Goal: Find contact information: Obtain details needed to contact an individual or organization

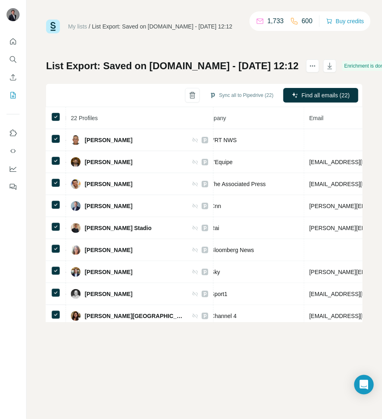
scroll to position [0, 245]
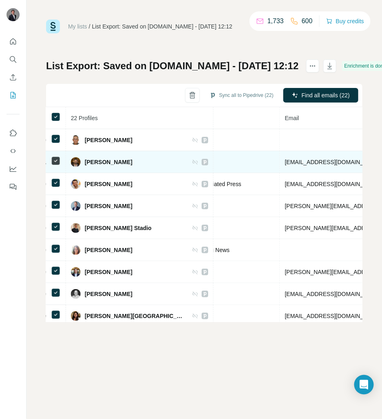
click at [287, 163] on span "[EMAIL_ADDRESS][DOMAIN_NAME]" at bounding box center [333, 162] width 97 height 7
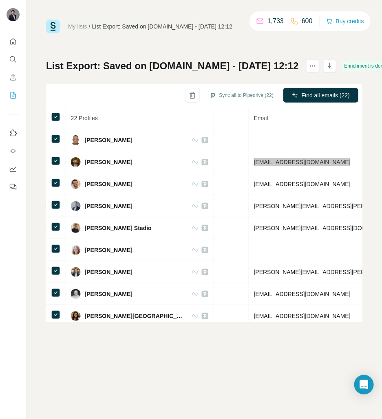
scroll to position [0, 276]
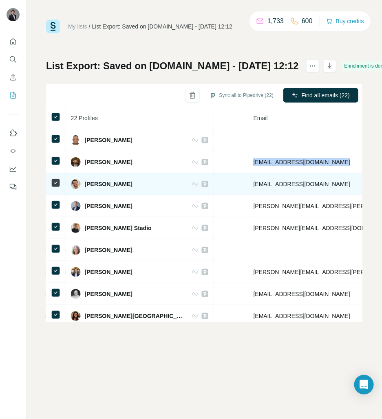
click at [253, 185] on span "[EMAIL_ADDRESS][DOMAIN_NAME]" at bounding box center [301, 184] width 97 height 7
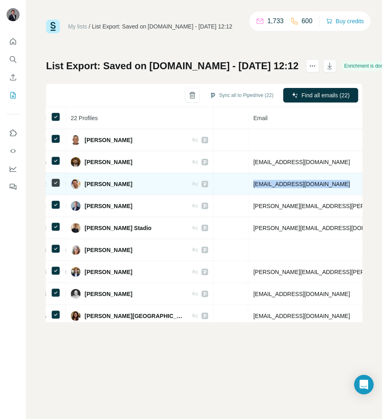
click at [253, 185] on span "[EMAIL_ADDRESS][DOMAIN_NAME]" at bounding box center [301, 184] width 97 height 7
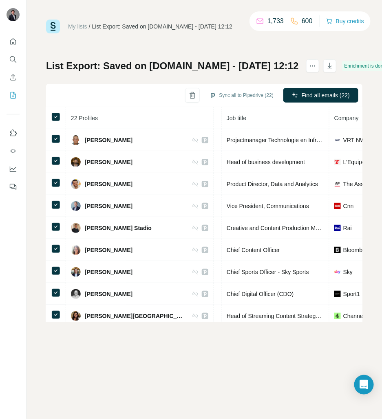
scroll to position [0, 77]
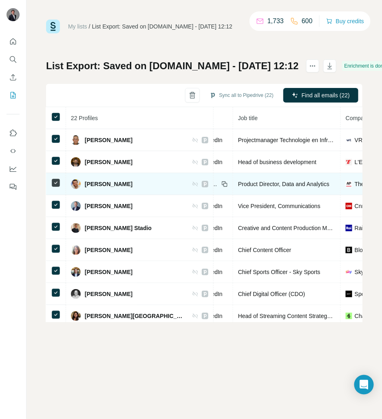
click at [252, 181] on span "Product Director, Data and Analytics" at bounding box center [283, 184] width 91 height 7
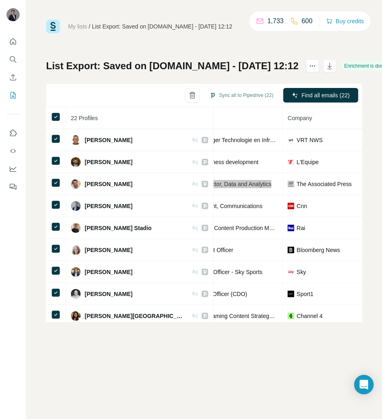
scroll to position [0, 101]
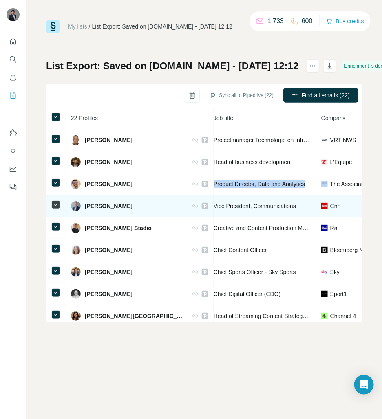
click at [217, 208] on span "Vice President, Communications" at bounding box center [254, 206] width 82 height 7
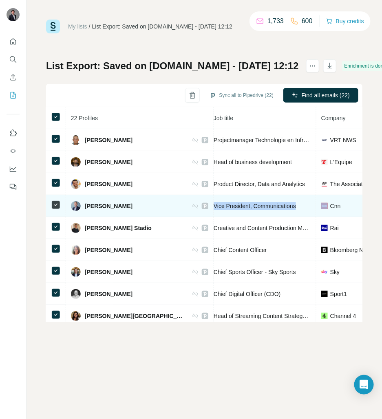
click at [217, 208] on span "Vice President, Communications" at bounding box center [254, 206] width 82 height 7
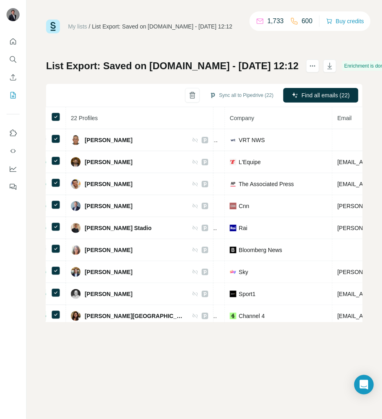
scroll to position [0, 197]
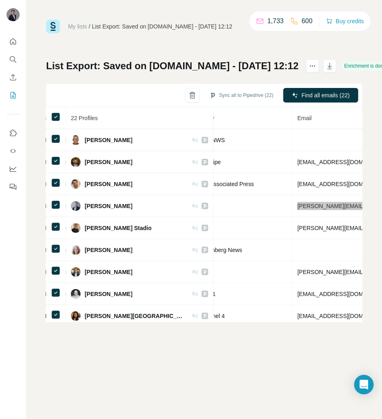
scroll to position [0, 235]
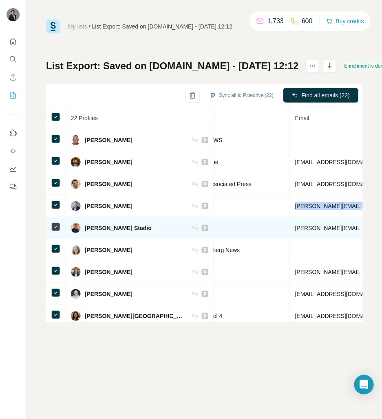
click at [295, 225] on span "[PERSON_NAME][EMAIL_ADDRESS][DOMAIN_NAME]" at bounding box center [366, 228] width 143 height 7
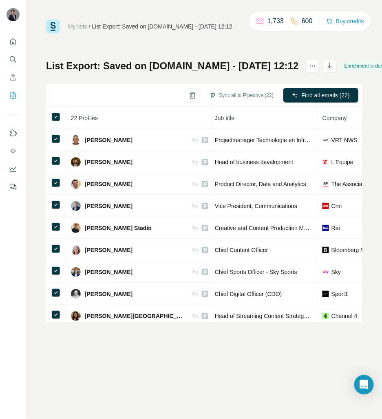
scroll to position [0, 75]
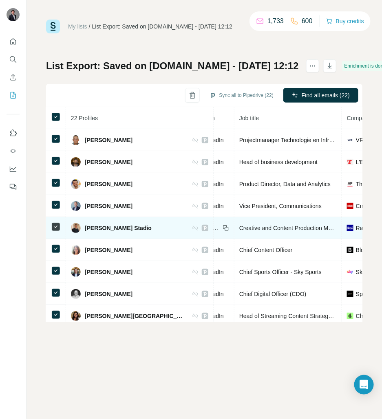
click at [239, 226] on span "Creative and Content Production Manager, RAI Digital Content & Transmedia" at bounding box center [336, 228] width 195 height 7
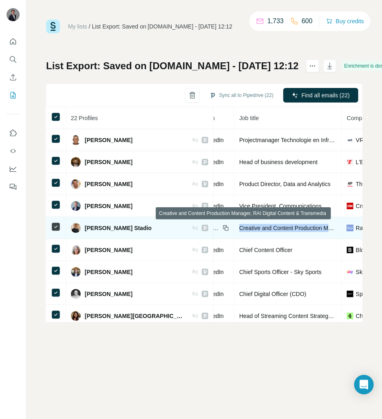
copy span "Creative and Content Production Manager, RAI Digital Content & Transmedia"
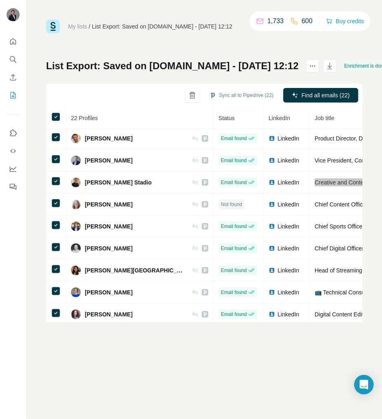
scroll to position [66, 0]
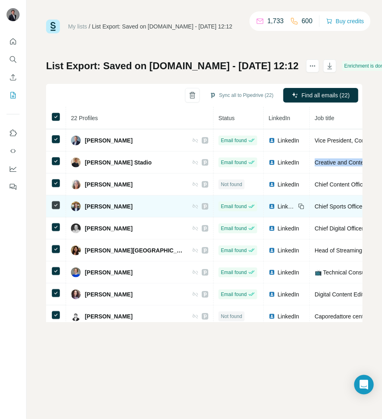
click at [316, 203] on span "Chief Sports Officer - Sky Sports" at bounding box center [355, 206] width 82 height 7
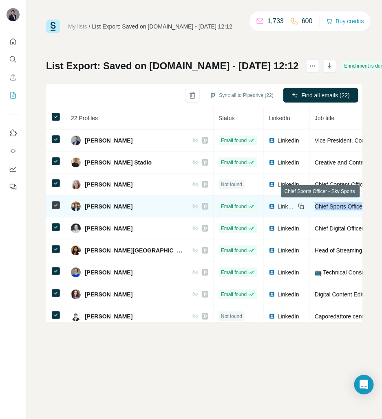
copy span "Chief Sports Officer - Sky Sports"
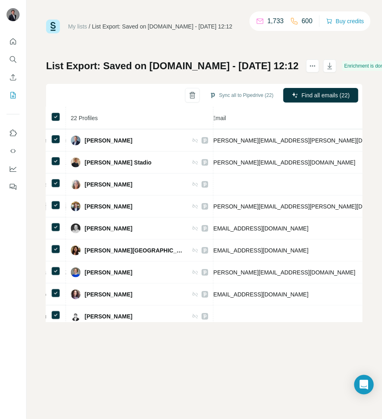
scroll to position [66, 297]
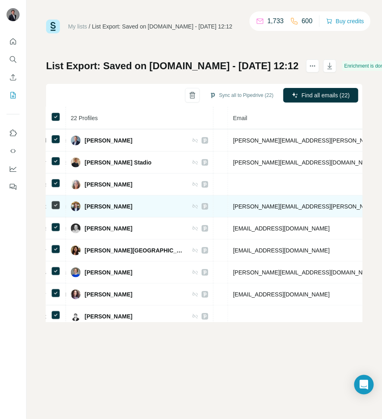
click at [228, 208] on td "[PERSON_NAME][EMAIL_ADDRESS][PERSON_NAME][DOMAIN_NAME]" at bounding box center [328, 207] width 201 height 22
copy span "[PERSON_NAME][EMAIL_ADDRESS][PERSON_NAME][DOMAIN_NAME]"
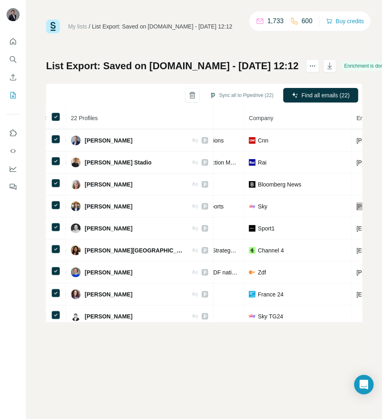
scroll to position [66, 215]
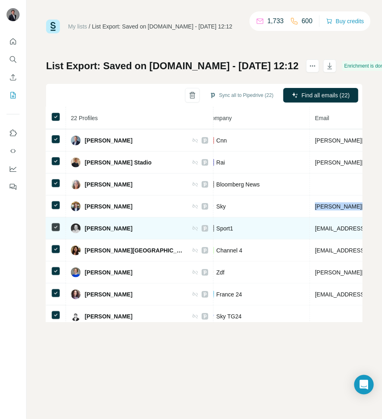
click at [315, 228] on span "[EMAIL_ADDRESS][DOMAIN_NAME]" at bounding box center [363, 228] width 97 height 7
copy span "[EMAIL_ADDRESS][DOMAIN_NAME]"
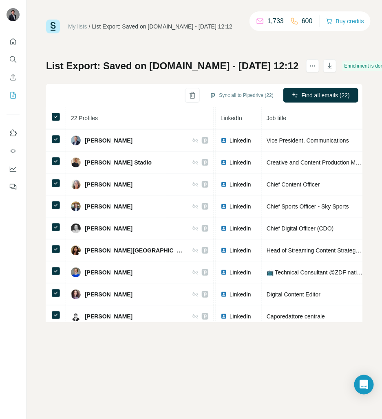
scroll to position [64, 50]
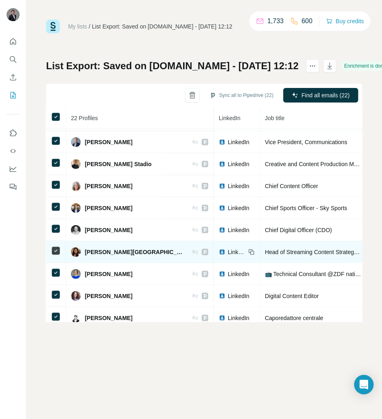
click at [265, 250] on span "Head of Streaming Content Strategy and Planning" at bounding box center [328, 252] width 127 height 7
copy span "Head of Streaming Content Strategy and Planning"
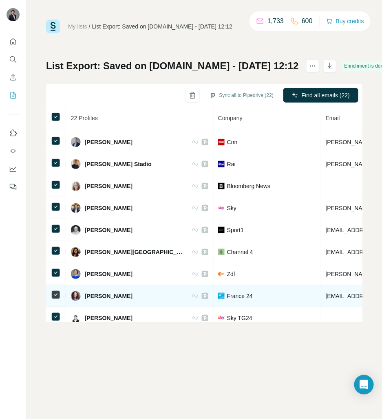
scroll to position [64, 233]
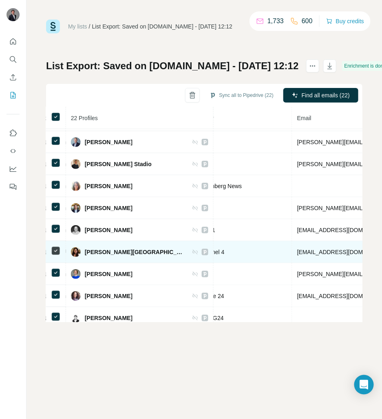
click at [297, 249] on span "[EMAIL_ADDRESS][DOMAIN_NAME]" at bounding box center [345, 252] width 97 height 7
copy span "[EMAIL_ADDRESS][DOMAIN_NAME]"
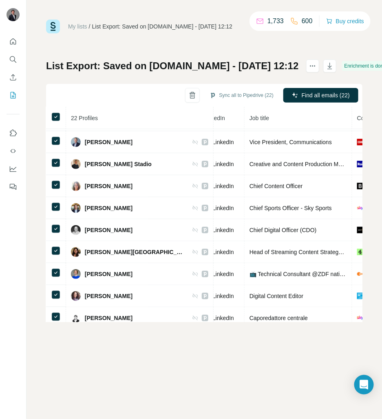
scroll to position [64, 72]
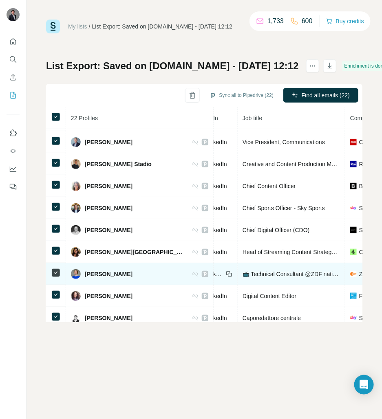
click at [244, 272] on span "📺 Technical Consultant @ZDF national and foreign offices" at bounding box center [316, 274] width 149 height 7
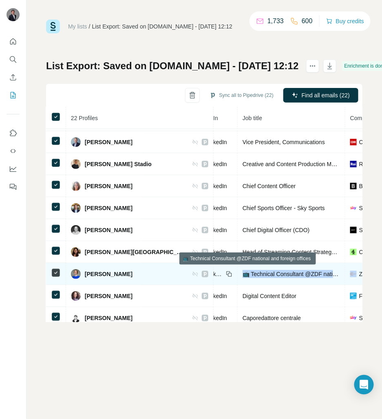
copy span "📺 Technical Consultant @ZDF national and foreign offices"
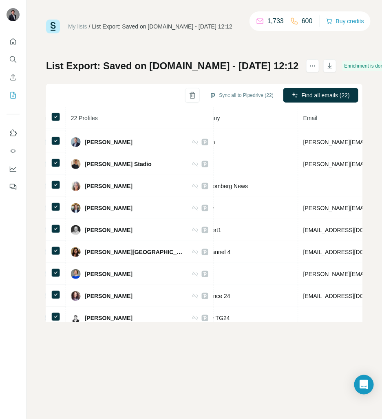
scroll to position [64, 234]
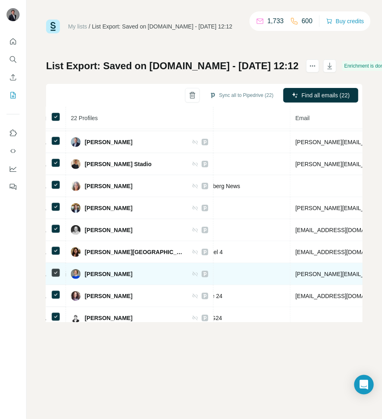
click at [295, 272] on span "[PERSON_NAME][EMAIL_ADDRESS][DOMAIN_NAME]" at bounding box center [366, 274] width 143 height 7
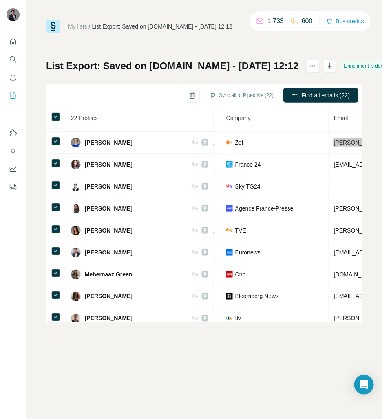
scroll to position [196, 297]
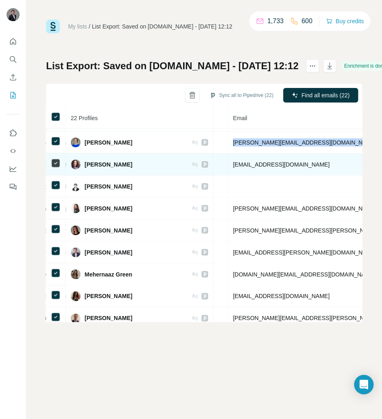
click at [233, 161] on span "[EMAIL_ADDRESS][DOMAIN_NAME]" at bounding box center [281, 164] width 97 height 7
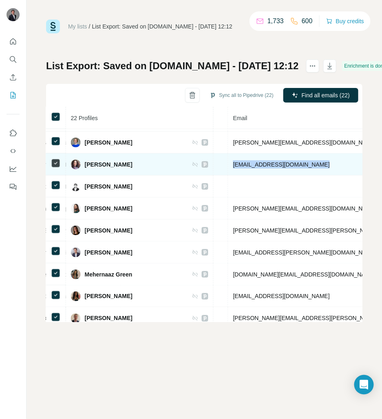
click at [233, 161] on span "[EMAIL_ADDRESS][DOMAIN_NAME]" at bounding box center [281, 164] width 97 height 7
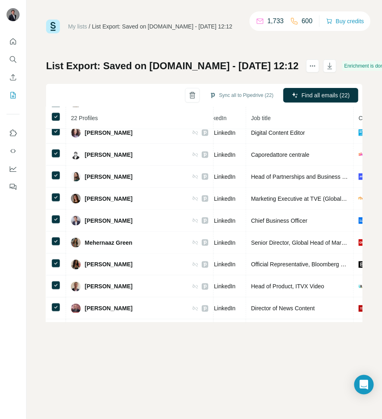
scroll to position [227, 127]
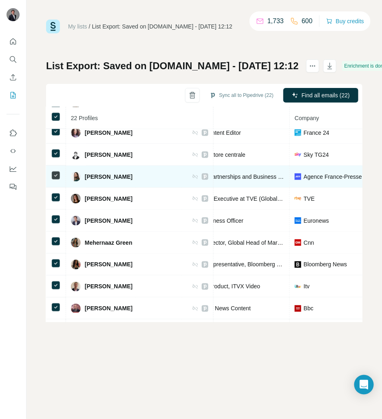
click at [221, 174] on span "Head of Partnerships and Business Development – Photo" at bounding box center [260, 177] width 146 height 7
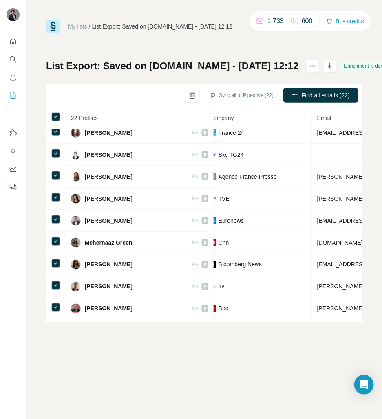
scroll to position [227, 253]
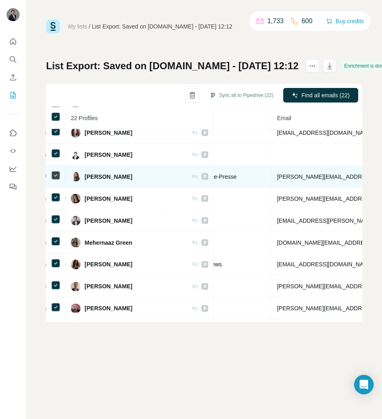
click at [277, 174] on span "[PERSON_NAME][EMAIL_ADDRESS][DOMAIN_NAME]" at bounding box center [348, 177] width 143 height 7
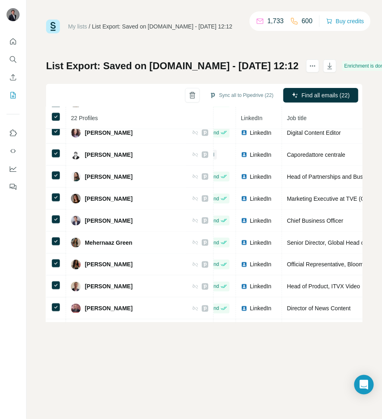
scroll to position [227, 29]
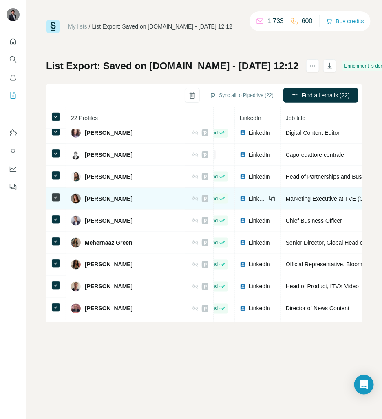
click at [286, 198] on span "Marketing Executive at TVE (Global Programs and Promotions)" at bounding box center [366, 199] width 160 height 7
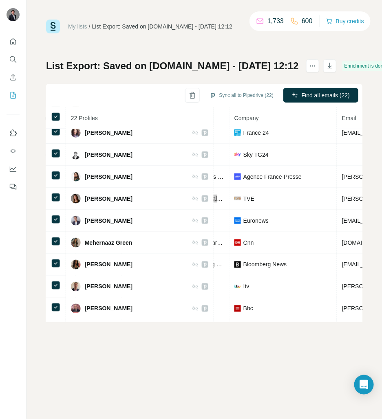
scroll to position [227, 210]
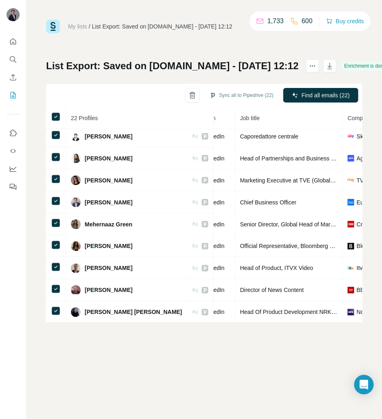
scroll to position [246, 76]
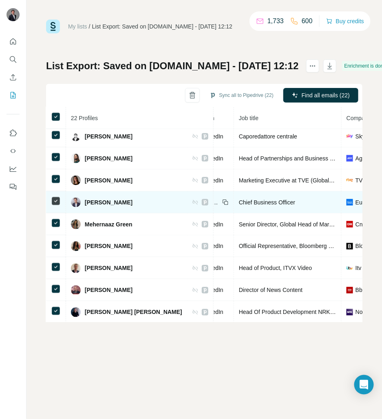
click at [239, 201] on span "Chief Business Officer" at bounding box center [267, 202] width 56 height 7
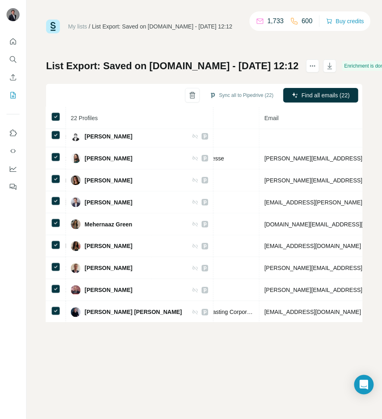
scroll to position [246, 290]
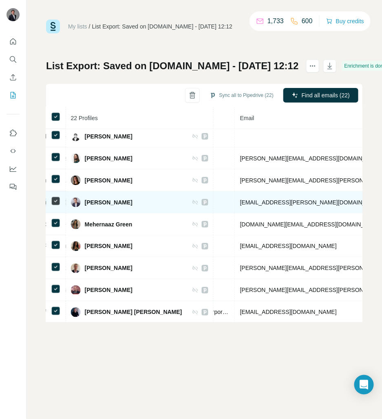
click at [240, 200] on span "[EMAIL_ADDRESS][PERSON_NAME][DOMAIN_NAME]" at bounding box center [311, 202] width 143 height 7
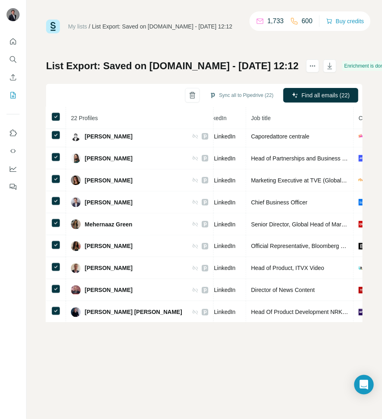
scroll to position [246, 65]
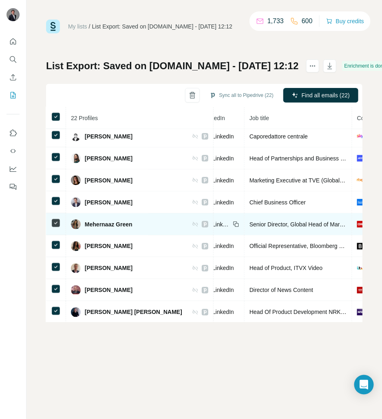
click at [249, 223] on span "Senior Director, Global Head of Marketing - Content Sales, Licensing and Distri…" at bounding box center [356, 224] width 215 height 7
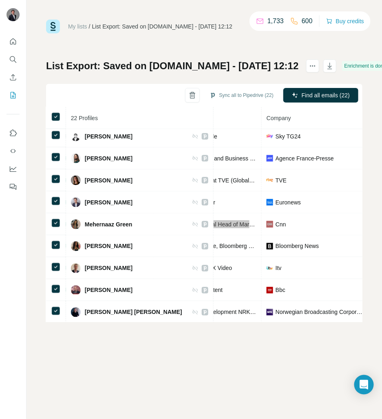
scroll to position [246, 239]
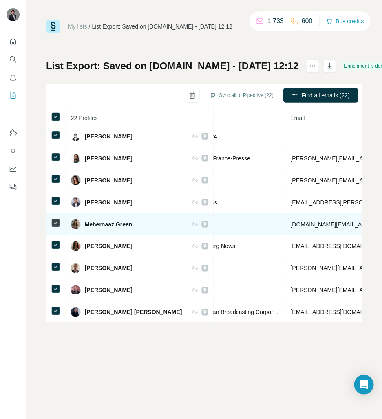
click at [290, 222] on span "[DOMAIN_NAME][EMAIL_ADDRESS][DOMAIN_NAME]" at bounding box center [361, 224] width 142 height 7
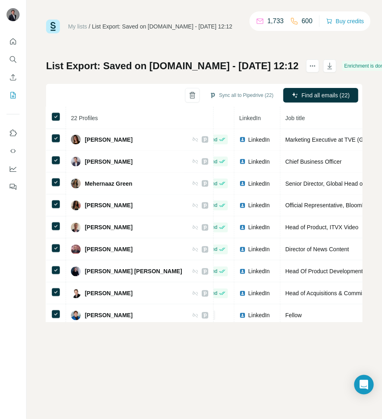
scroll to position [286, 29]
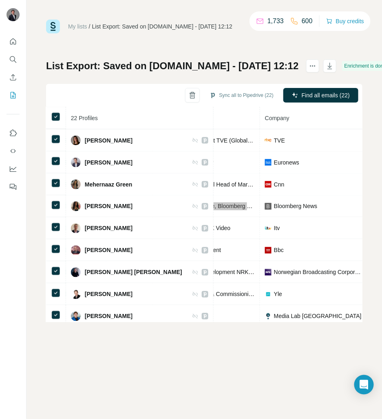
scroll to position [286, 221]
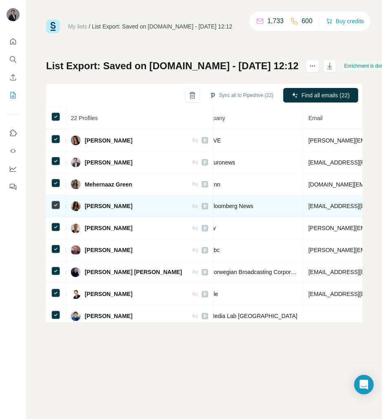
click at [308, 205] on span "[EMAIL_ADDRESS][DOMAIN_NAME]" at bounding box center [356, 206] width 97 height 7
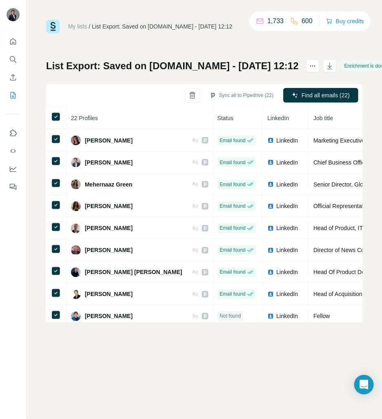
scroll to position [286, 0]
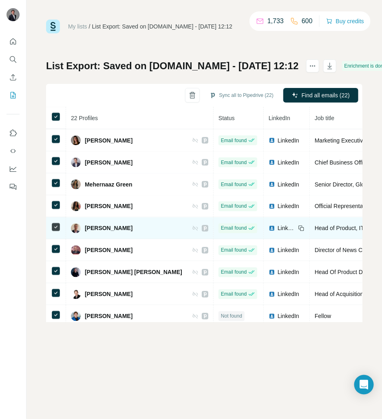
click at [314, 225] on span "Head of Product, ITVX Video" at bounding box center [350, 228] width 73 height 7
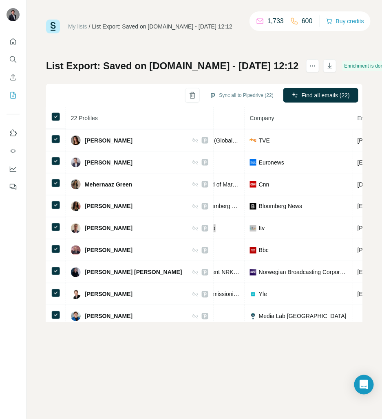
scroll to position [286, 180]
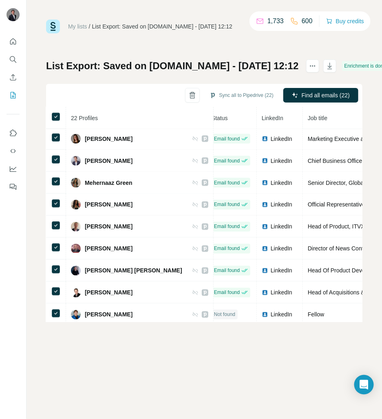
scroll to position [287, 0]
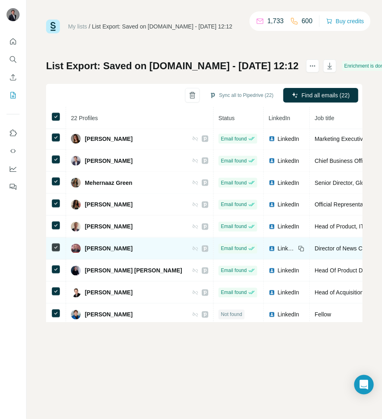
click at [314, 246] on span "Director of News Content" at bounding box center [346, 249] width 64 height 7
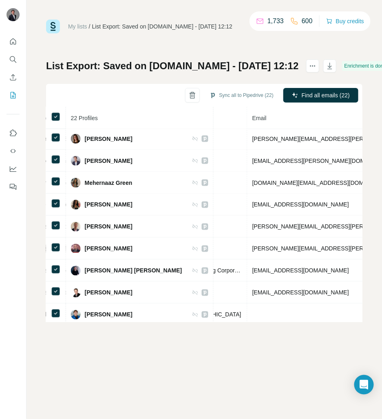
scroll to position [287, 244]
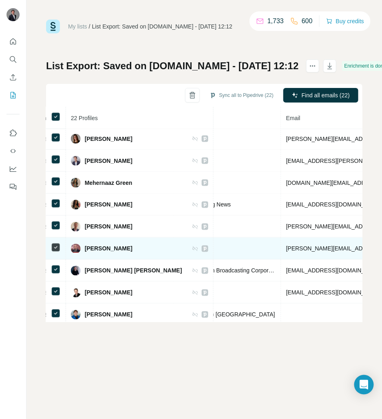
click at [281, 239] on td "[PERSON_NAME][EMAIL_ADDRESS][PERSON_NAME][DOMAIN_NAME]" at bounding box center [381, 249] width 201 height 22
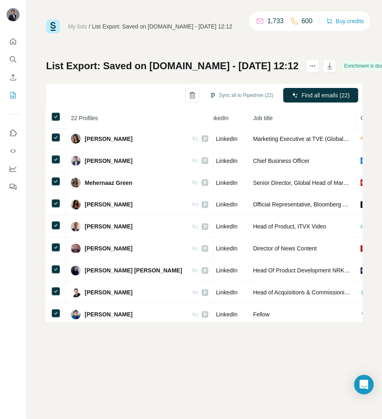
scroll to position [287, 60]
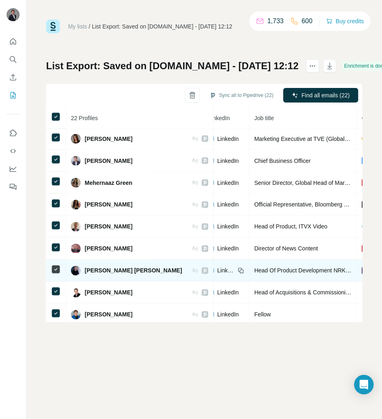
click at [264, 268] on span "Head Of Product Development NRK TV in NRK Mediadevelopment" at bounding box center [338, 271] width 169 height 7
click at [110, 269] on span "[PERSON_NAME] [PERSON_NAME]" at bounding box center [133, 271] width 97 height 8
drag, startPoint x: 101, startPoint y: 267, endPoint x: 130, endPoint y: 267, distance: 28.9
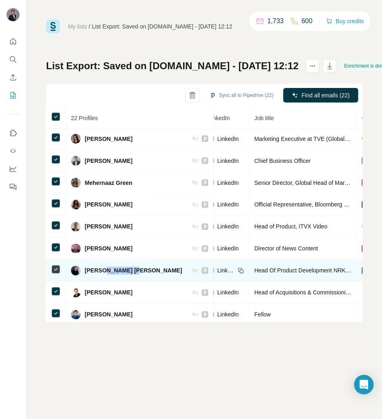
click at [130, 267] on span "[PERSON_NAME] [PERSON_NAME]" at bounding box center [133, 271] width 97 height 8
copy span "Skjoldborg"
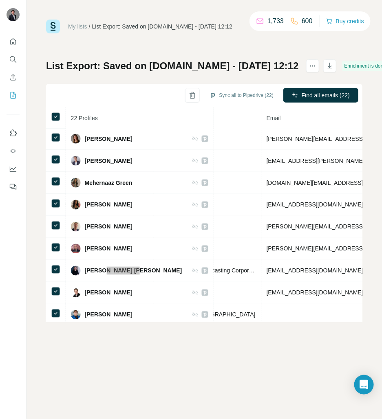
scroll to position [287, 274]
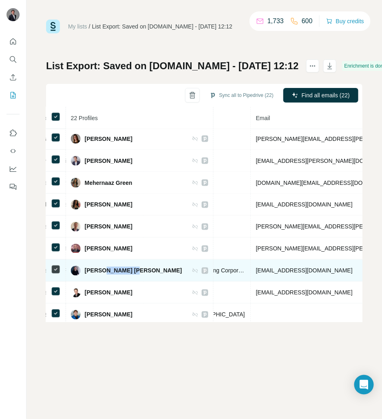
click at [260, 268] on span "[EMAIL_ADDRESS][DOMAIN_NAME]" at bounding box center [304, 271] width 97 height 7
copy span "[EMAIL_ADDRESS][DOMAIN_NAME]"
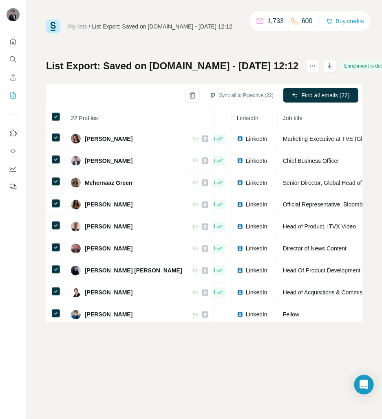
scroll to position [287, 37]
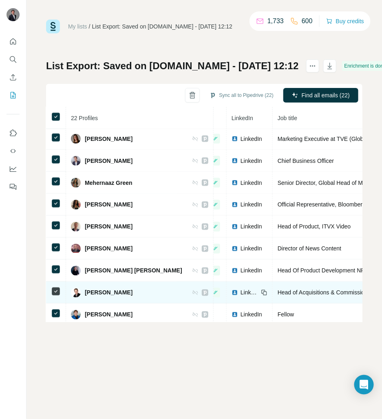
click at [290, 290] on span "Head of Acquisitions & Commissioning" at bounding box center [326, 293] width 98 height 7
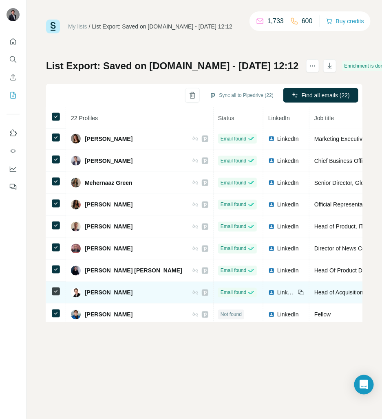
scroll to position [287, 0]
click at [314, 289] on div "Head of Acquisitions & Commissioning" at bounding box center [362, 293] width 97 height 8
copy span "Head of Acquisitions & Commissioning"
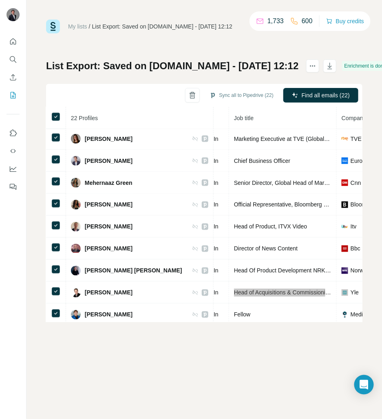
scroll to position [287, 161]
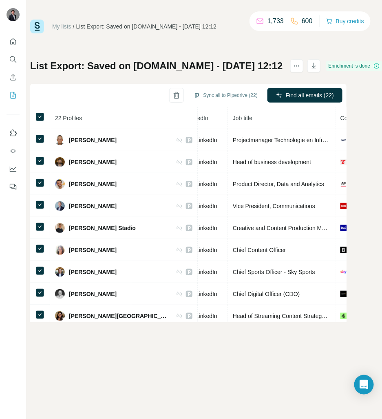
scroll to position [0, 68]
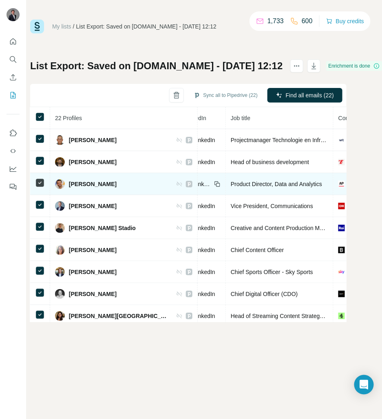
click at [251, 182] on span "Product Director, Data and Analytics" at bounding box center [276, 184] width 91 height 7
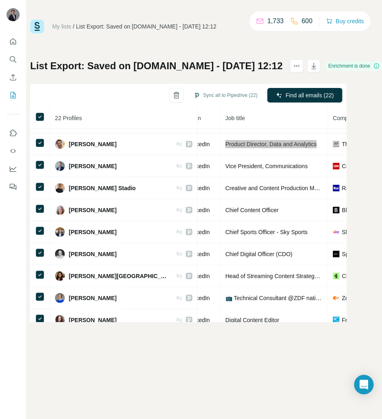
scroll to position [41, 75]
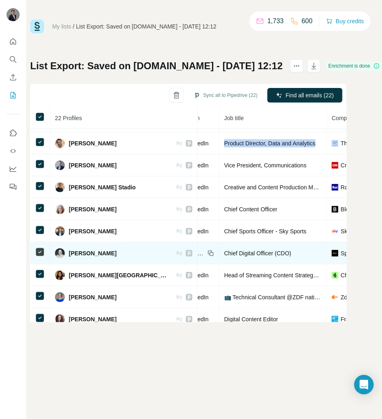
click at [224, 252] on span "Chief Digital Officer (CDO)" at bounding box center [257, 253] width 67 height 7
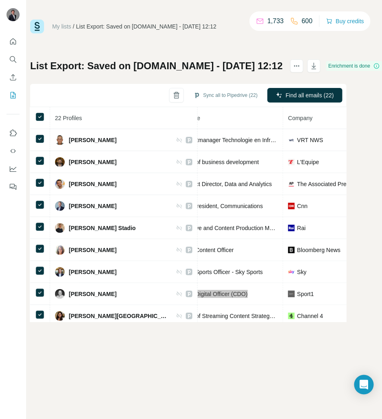
scroll to position [0, 91]
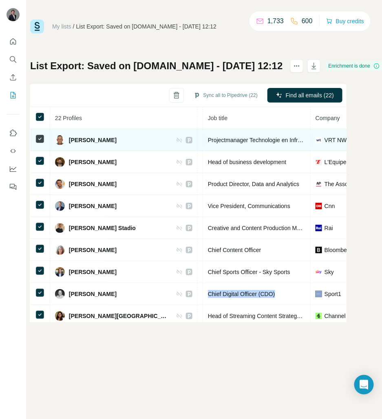
click at [215, 141] on span "Projectmanager Technologie en Infrastructuur @ VRT" at bounding box center [276, 140] width 136 height 7
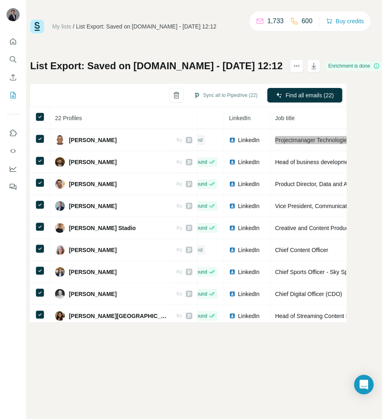
scroll to position [0, 0]
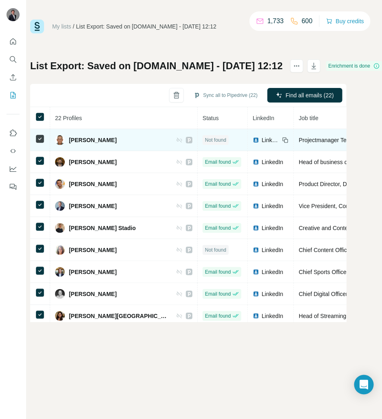
click at [261, 141] on span "LinkedIn" at bounding box center [270, 140] width 18 height 8
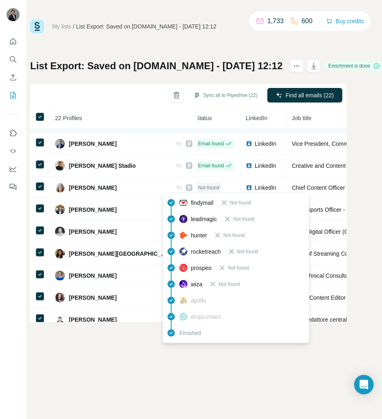
scroll to position [62, 0]
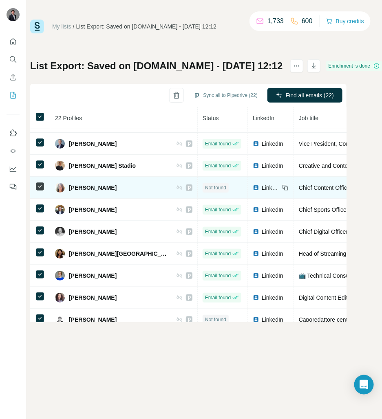
click at [261, 187] on span "LinkedIn" at bounding box center [270, 188] width 18 height 8
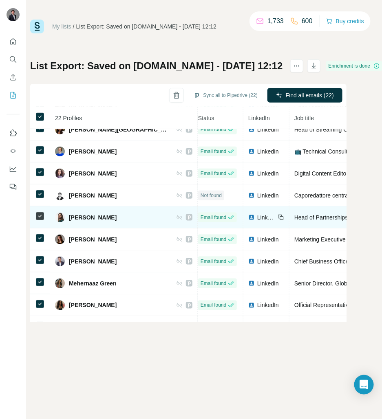
scroll to position [187, 5]
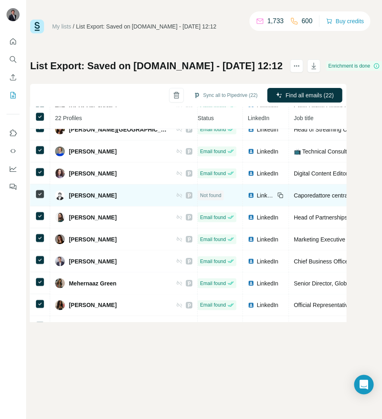
click at [257, 193] on span "LinkedIn" at bounding box center [266, 195] width 18 height 8
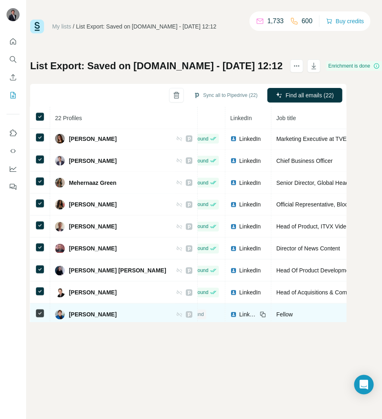
scroll to position [287, 21]
click at [232, 312] on div "LinkedIn" at bounding box center [245, 315] width 27 height 8
